Goal: Transaction & Acquisition: Purchase product/service

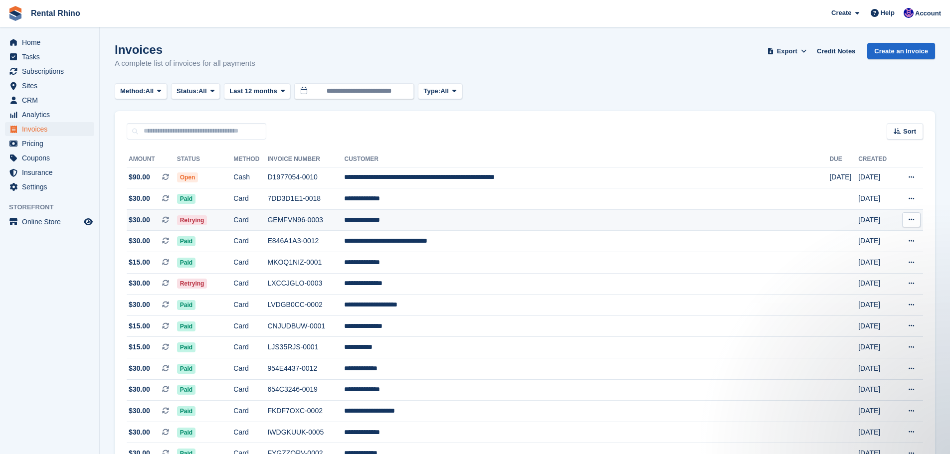
click at [207, 221] on span "Retrying" at bounding box center [192, 220] width 30 height 10
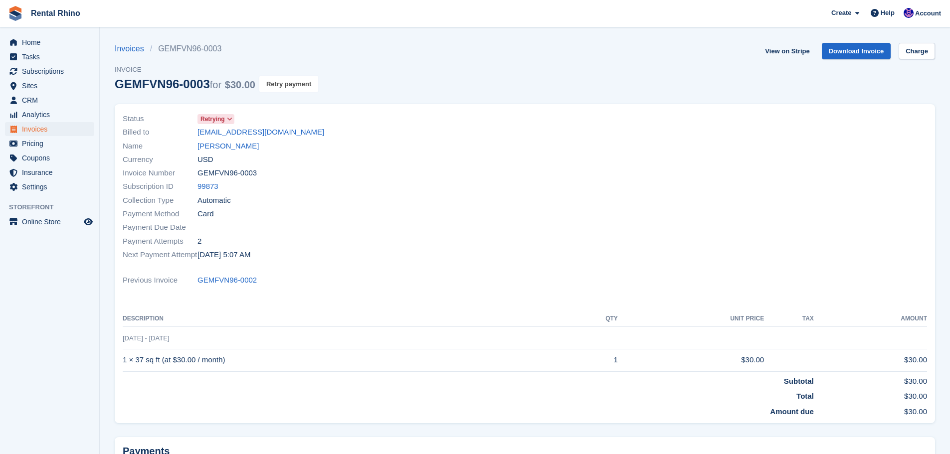
drag, startPoint x: 286, startPoint y: 82, endPoint x: 520, endPoint y: 33, distance: 239.0
click at [286, 82] on button "Retry payment" at bounding box center [288, 84] width 59 height 16
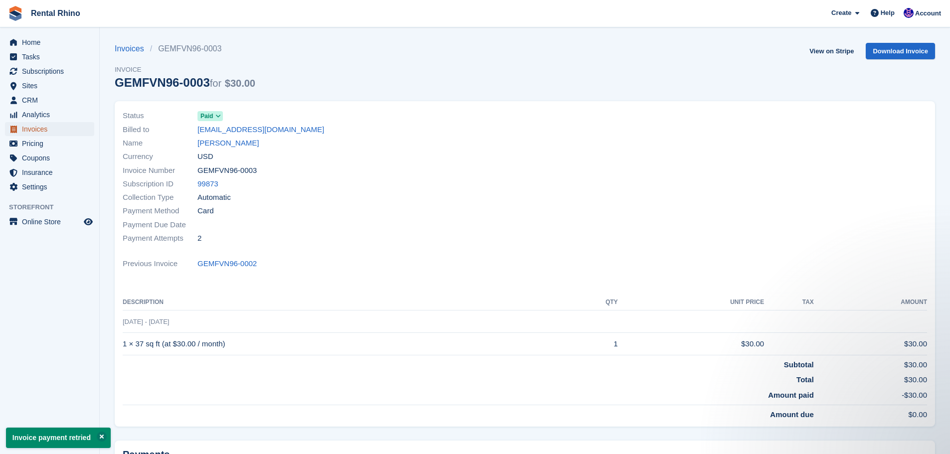
click at [45, 131] on span "Invoices" at bounding box center [52, 129] width 60 height 14
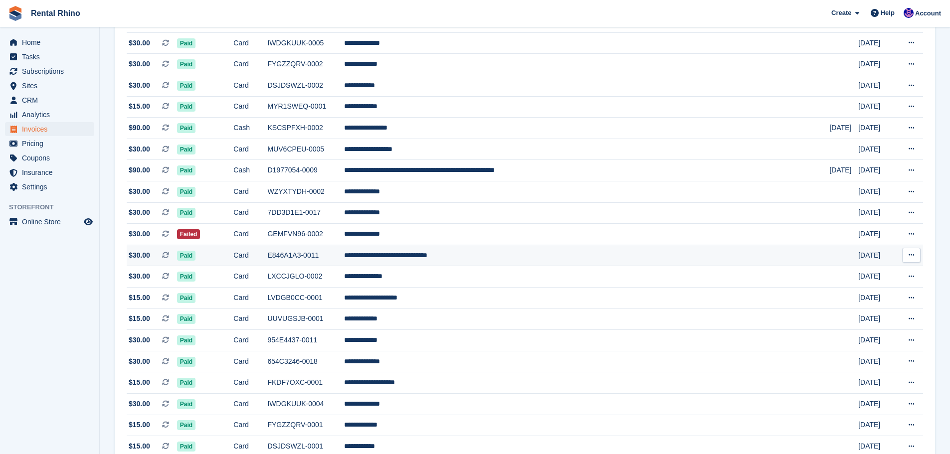
scroll to position [399, 0]
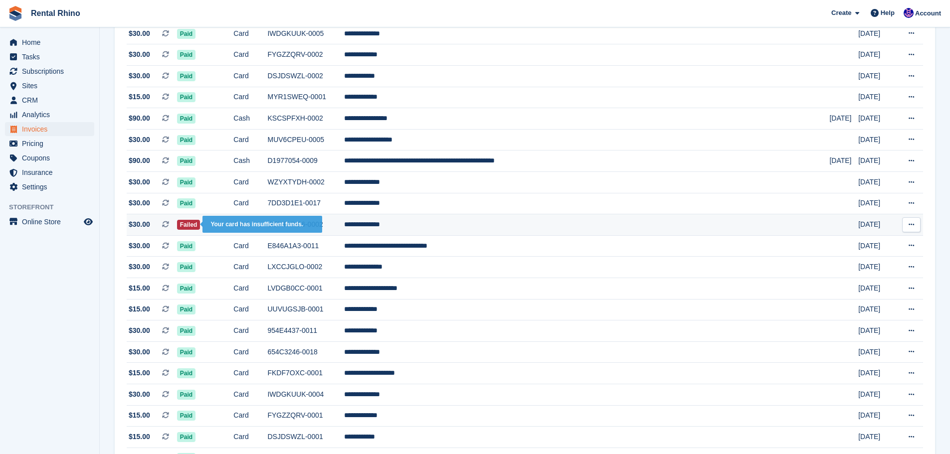
click at [200, 227] on span "Failed" at bounding box center [188, 225] width 23 height 10
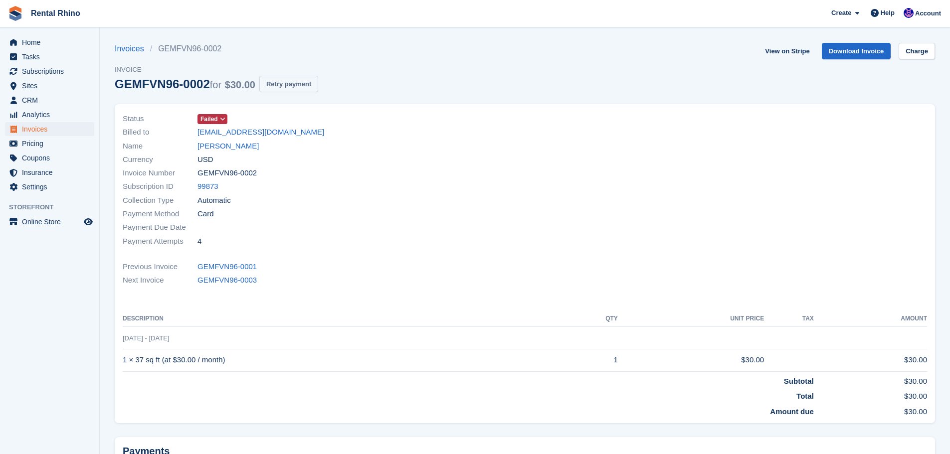
click at [295, 76] on button "Retry payment" at bounding box center [288, 84] width 59 height 16
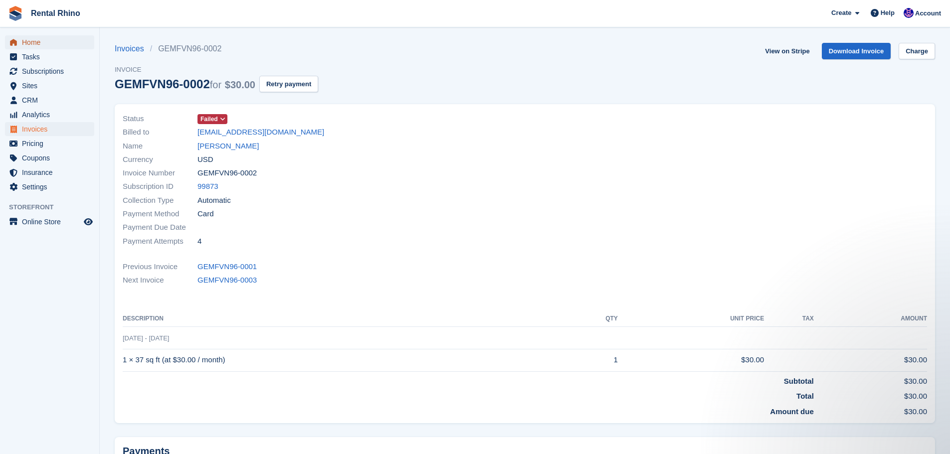
click at [24, 39] on span "Home" at bounding box center [52, 42] width 60 height 14
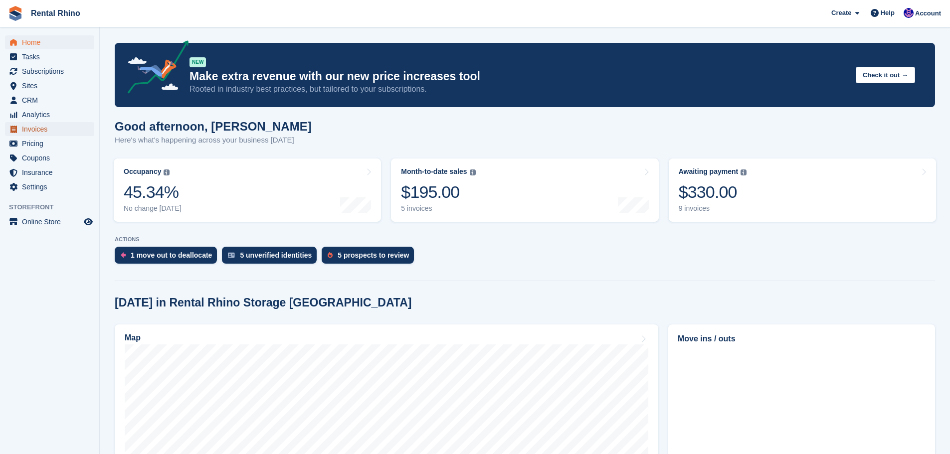
click at [37, 131] on span "Invoices" at bounding box center [52, 129] width 60 height 14
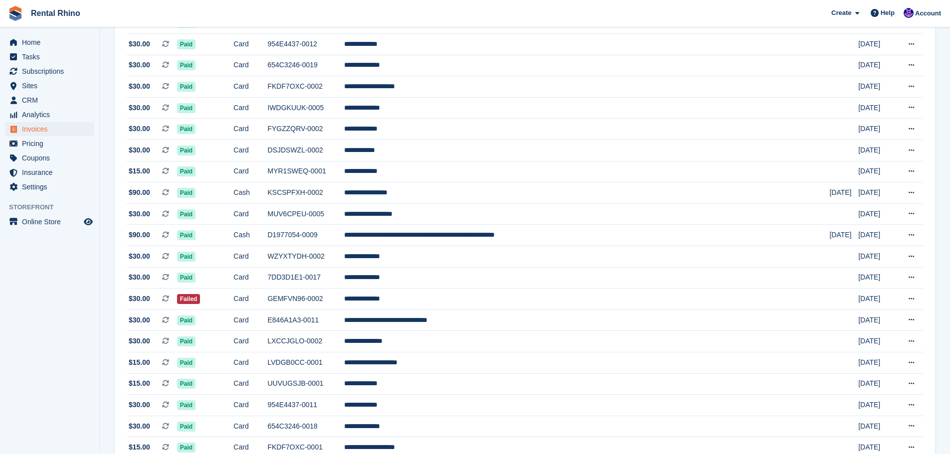
scroll to position [349, 0]
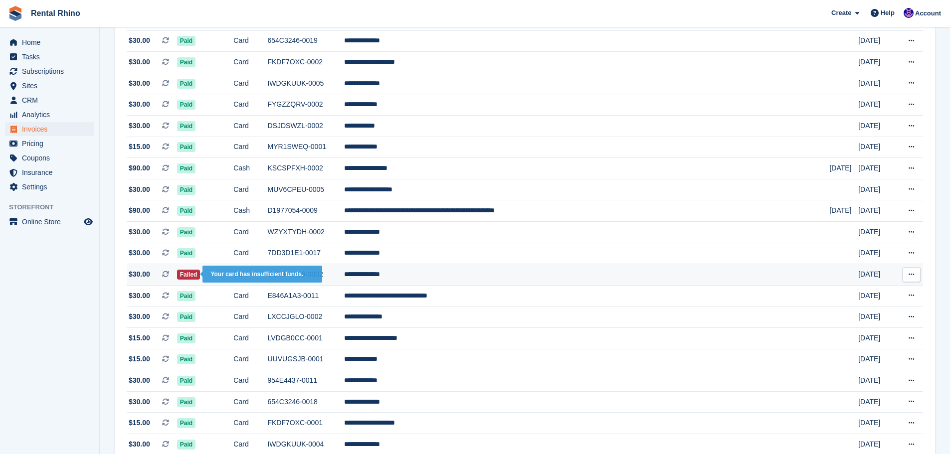
click at [200, 275] on span "Failed" at bounding box center [188, 275] width 23 height 10
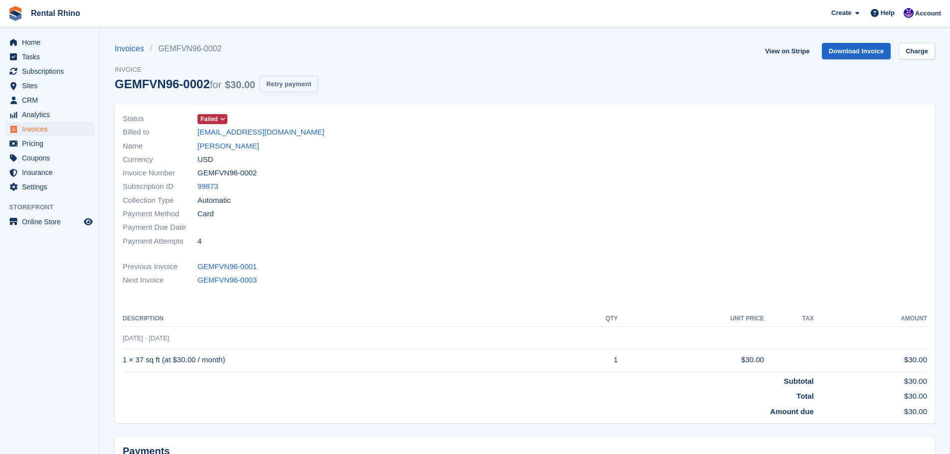
click at [284, 85] on button "Retry payment" at bounding box center [288, 84] width 59 height 16
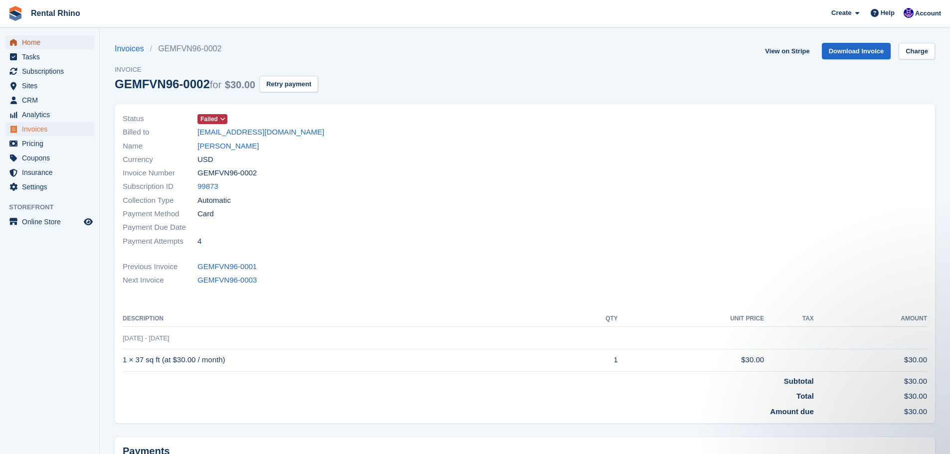
click at [44, 43] on span "Home" at bounding box center [52, 42] width 60 height 14
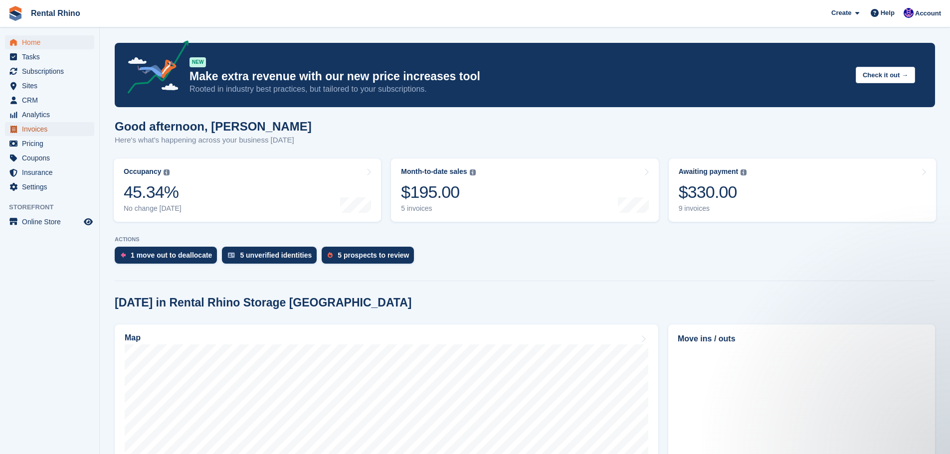
click at [39, 130] on span "Invoices" at bounding box center [52, 129] width 60 height 14
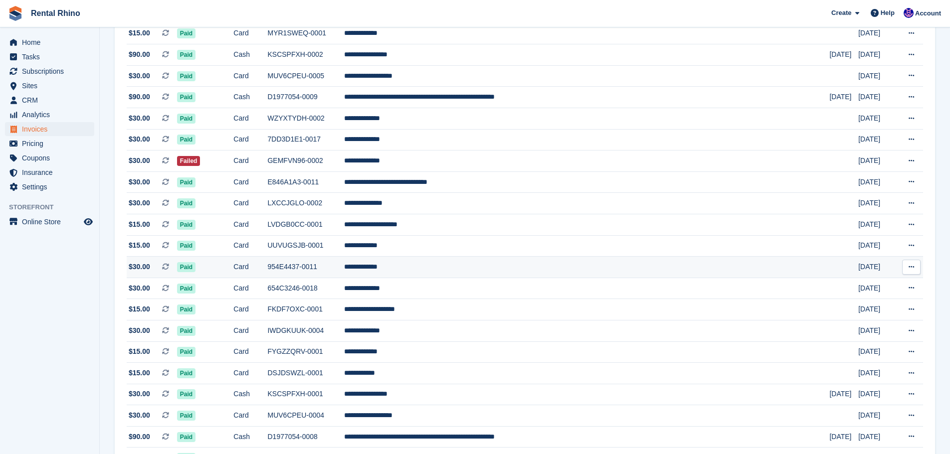
scroll to position [499, 0]
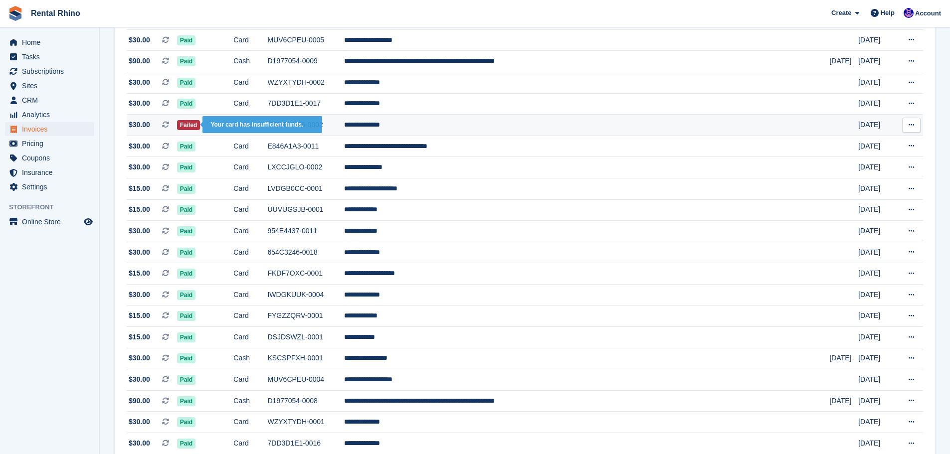
click at [200, 127] on span "Failed" at bounding box center [188, 125] width 23 height 10
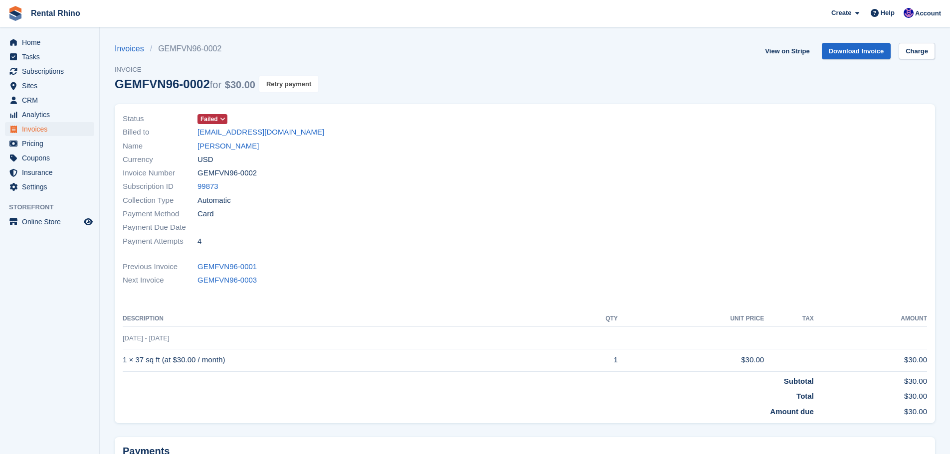
click at [284, 84] on button "Retry payment" at bounding box center [288, 84] width 59 height 16
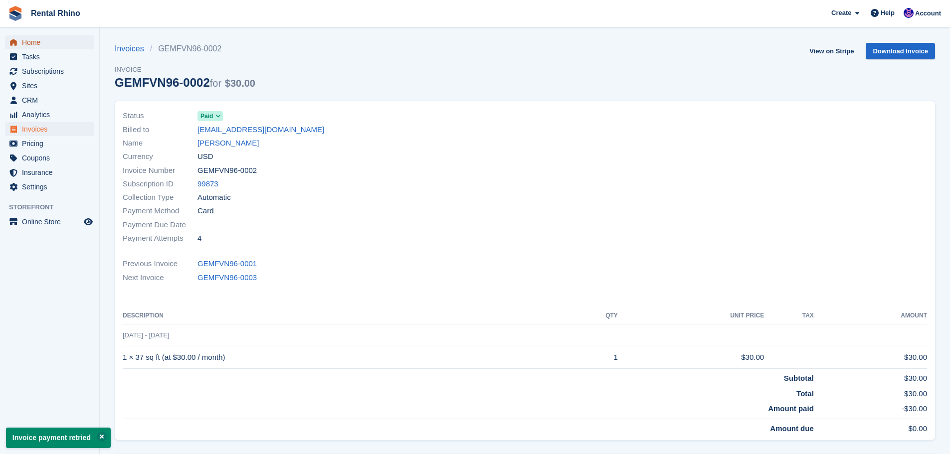
click at [36, 47] on span "Home" at bounding box center [52, 42] width 60 height 14
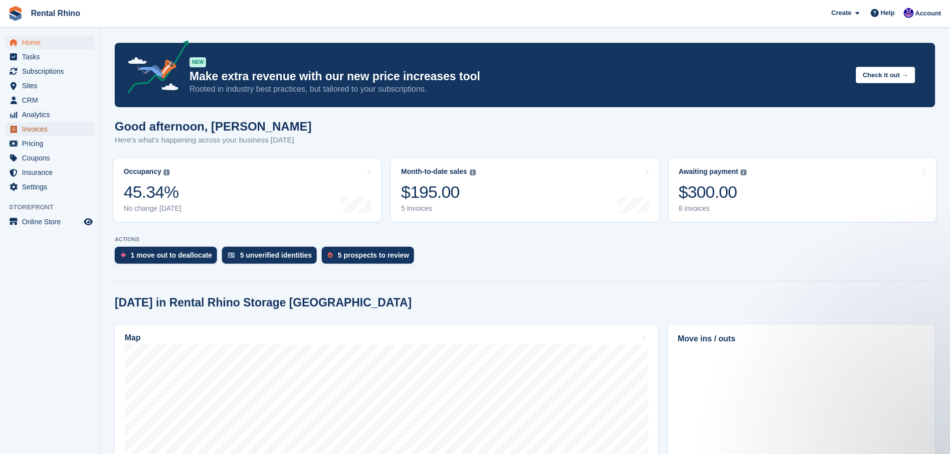
click at [32, 127] on span "Invoices" at bounding box center [52, 129] width 60 height 14
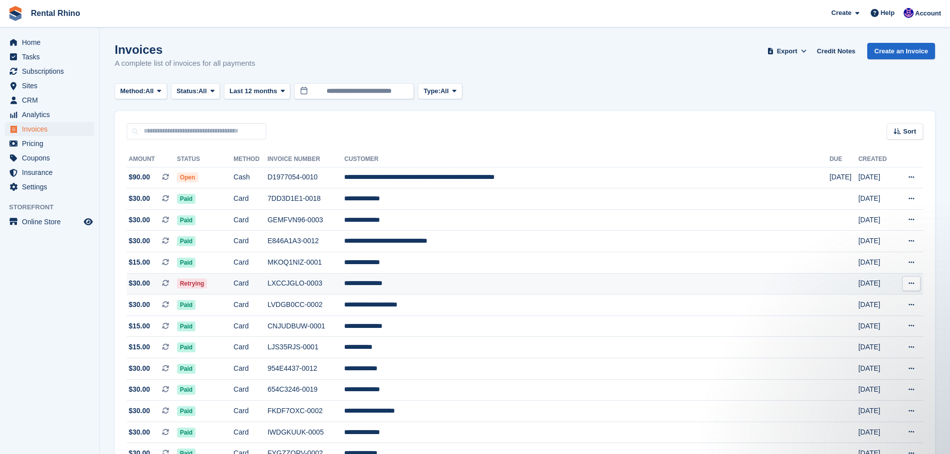
click at [207, 282] on span "Retrying" at bounding box center [192, 284] width 30 height 10
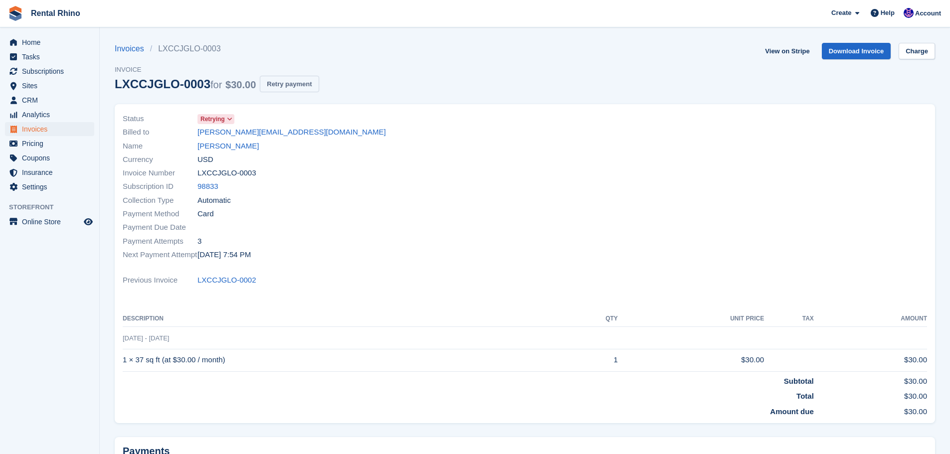
click at [275, 83] on button "Retry payment" at bounding box center [289, 84] width 59 height 16
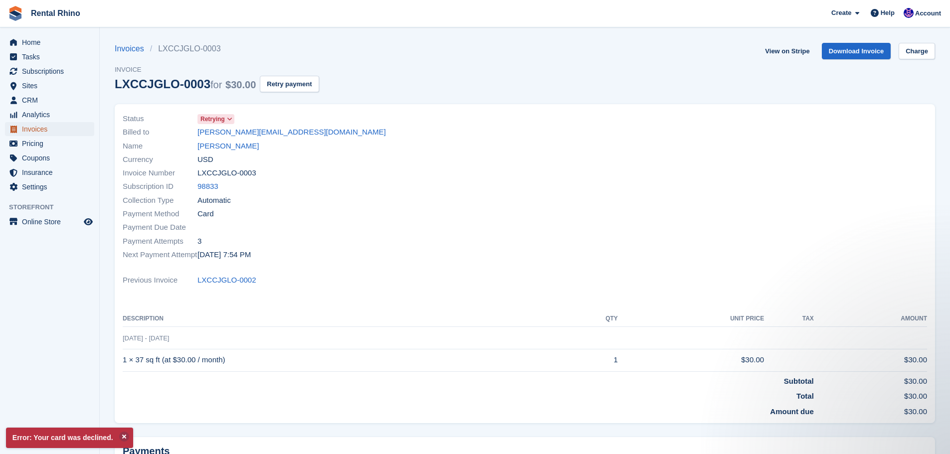
click at [30, 126] on span "Invoices" at bounding box center [52, 129] width 60 height 14
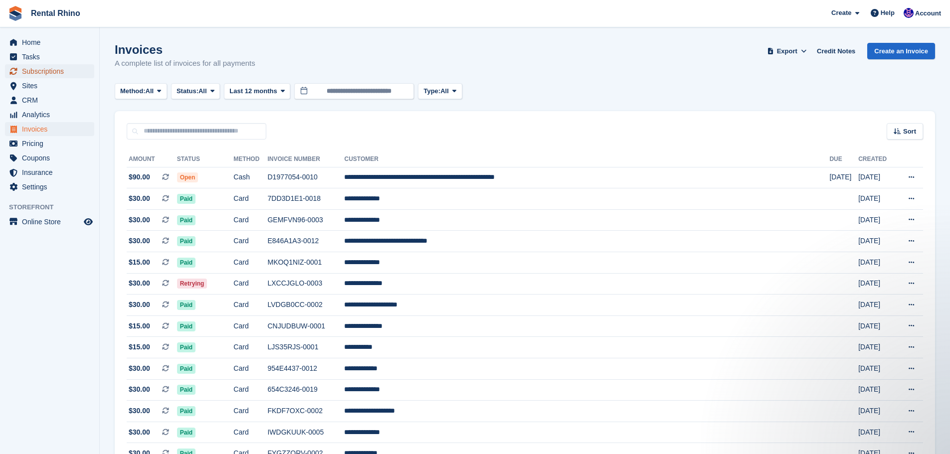
click at [52, 72] on span "Subscriptions" at bounding box center [52, 71] width 60 height 14
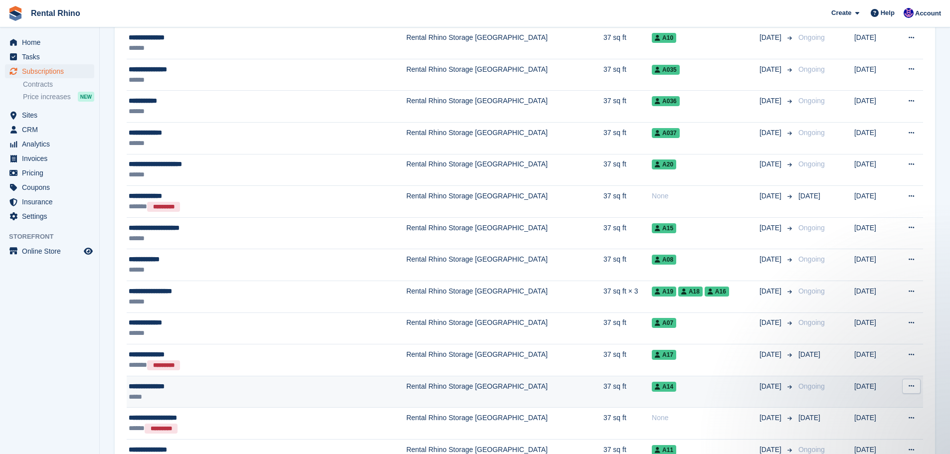
click at [170, 385] on div "**********" at bounding box center [228, 387] width 199 height 10
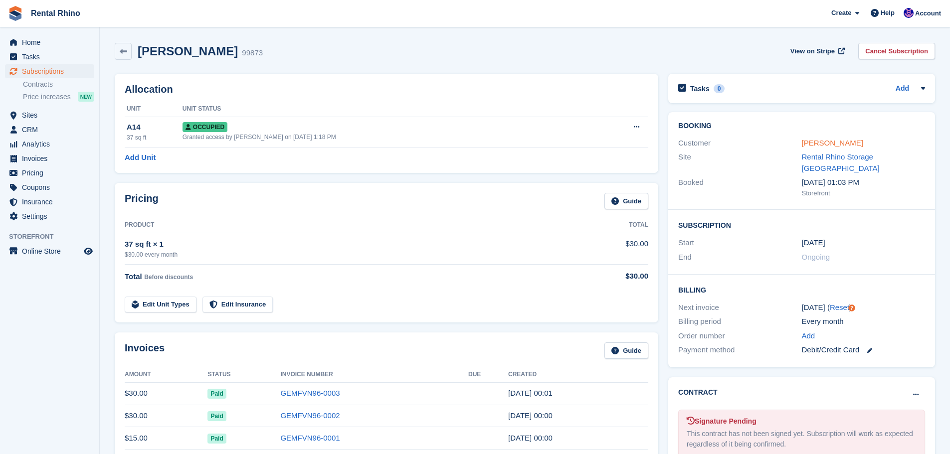
click at [835, 142] on link "[PERSON_NAME]" at bounding box center [832, 143] width 61 height 8
